Goal: Transaction & Acquisition: Obtain resource

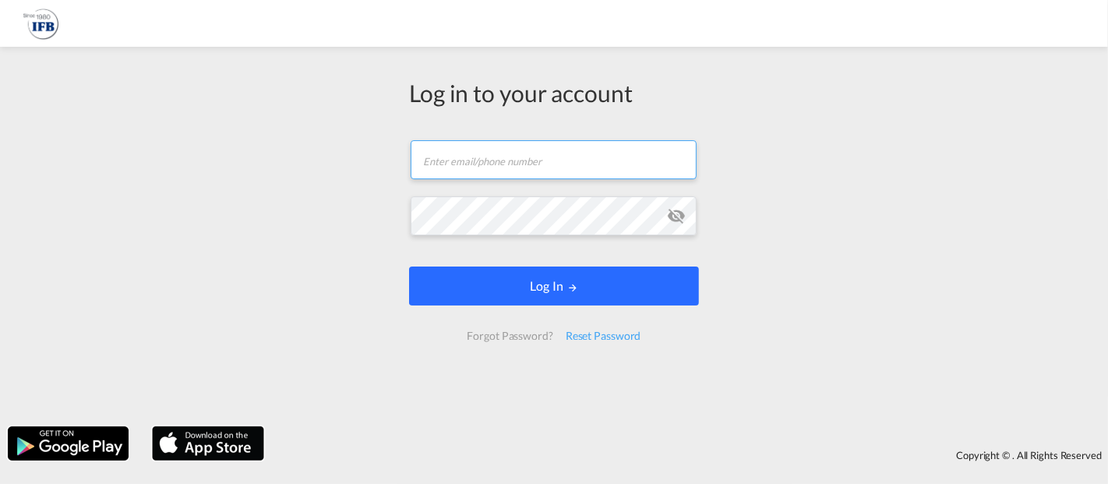
type input "[EMAIL_ADDRESS][DOMAIN_NAME]"
click at [525, 289] on button "Log In" at bounding box center [554, 286] width 290 height 39
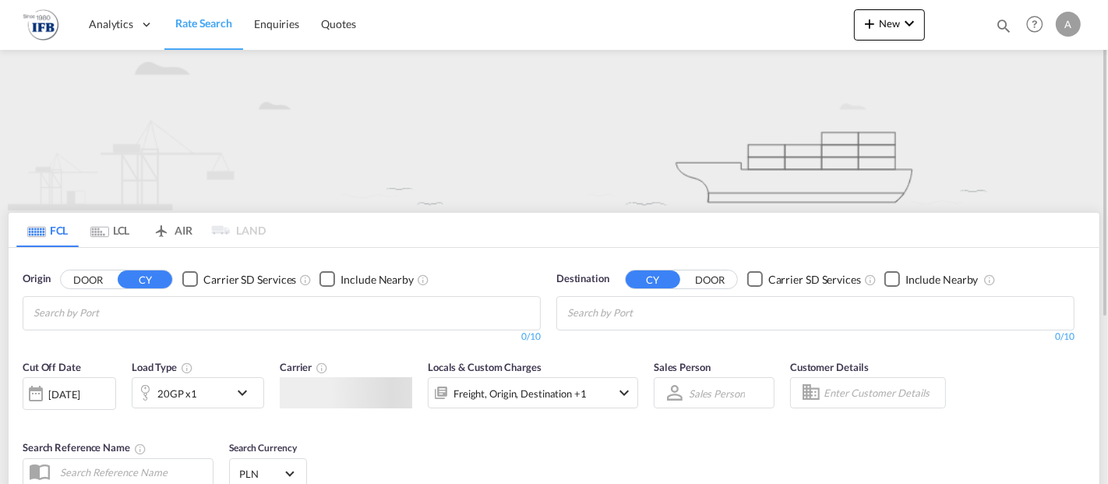
click at [181, 306] on input "Chips input." at bounding box center [108, 313] width 148 height 25
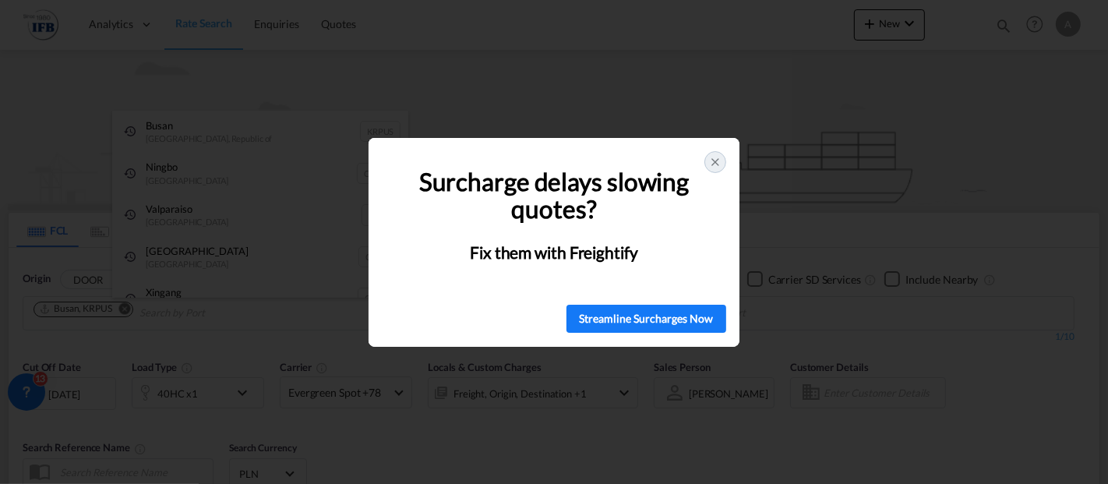
click at [717, 164] on icon at bounding box center [715, 162] width 6 height 6
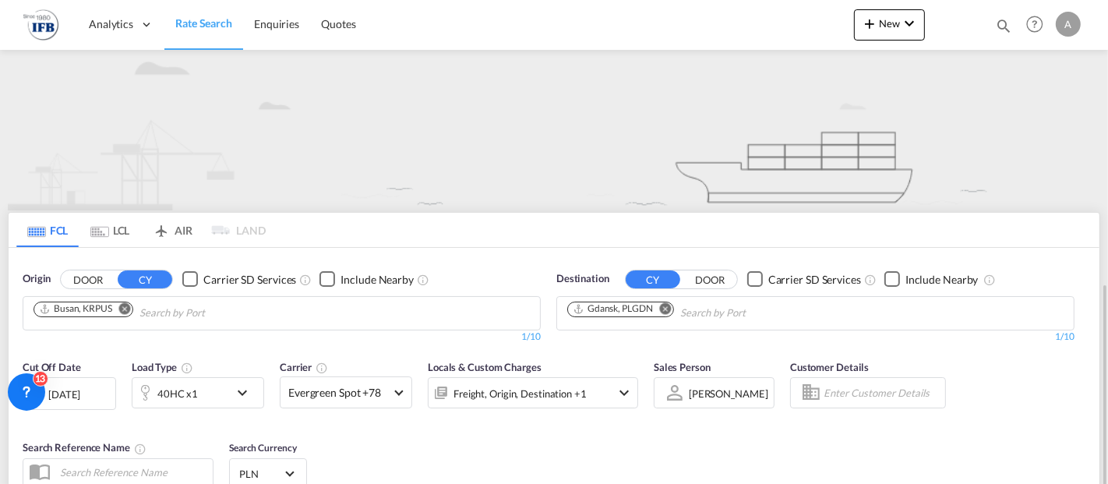
scroll to position [173, 0]
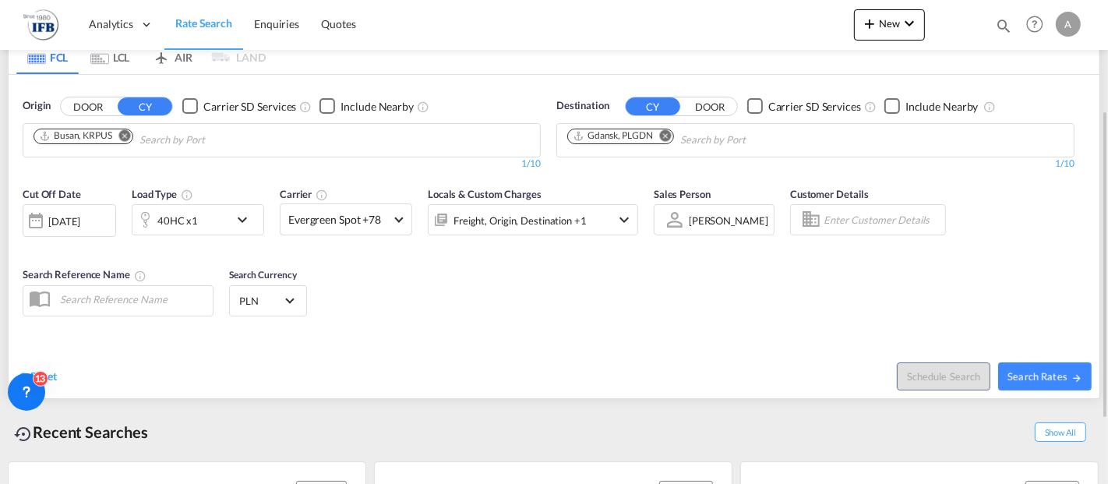
click at [77, 217] on div "[DATE]" at bounding box center [64, 221] width 32 height 14
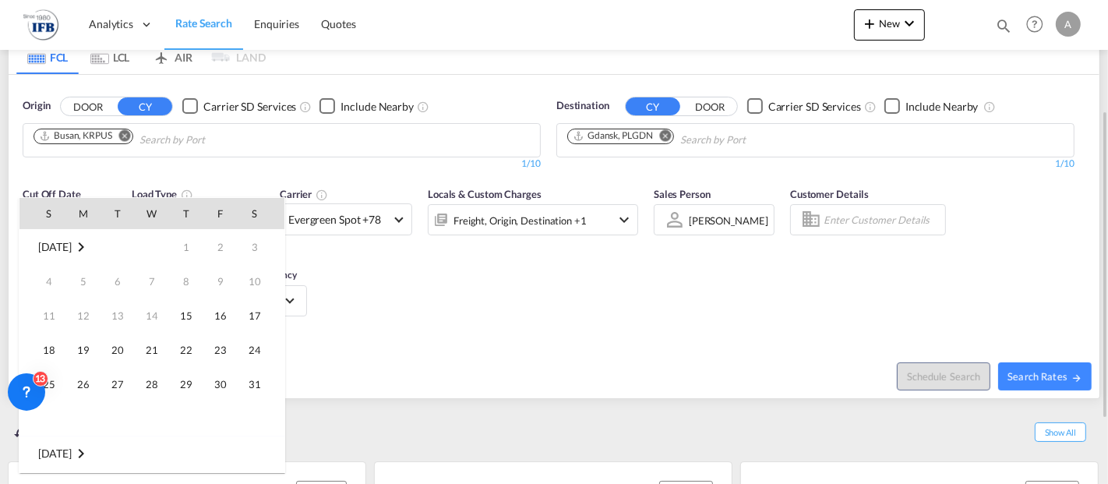
scroll to position [619, 0]
click at [55, 426] on span "31" at bounding box center [49, 419] width 31 height 31
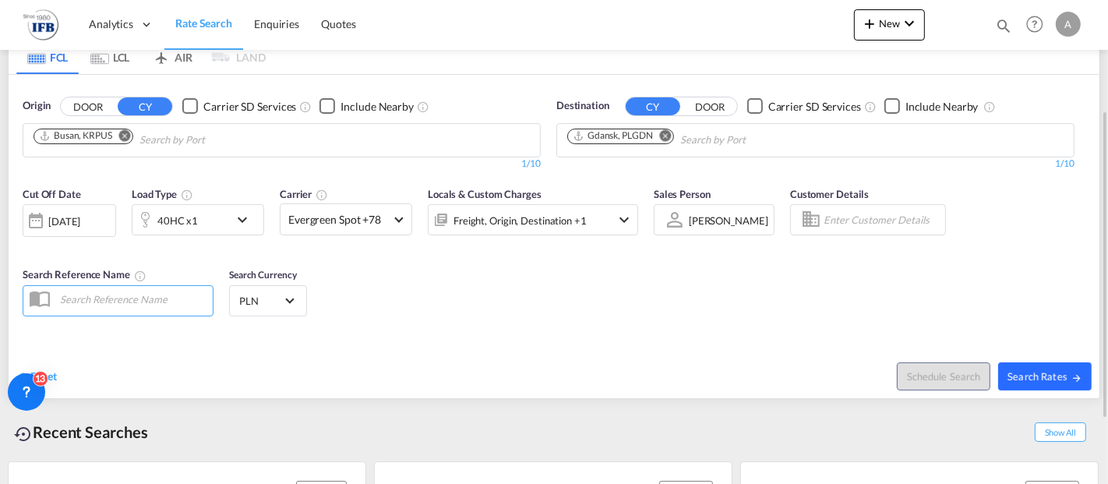
click at [1070, 373] on span "Search Rates" at bounding box center [1045, 376] width 75 height 12
type input "KRPUS to PLGDN / [DATE]"
